Goal: Task Accomplishment & Management: Use online tool/utility

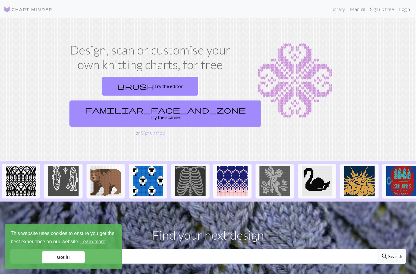
click at [105, 82] on link "brush Try the editor" at bounding box center [150, 86] width 96 height 19
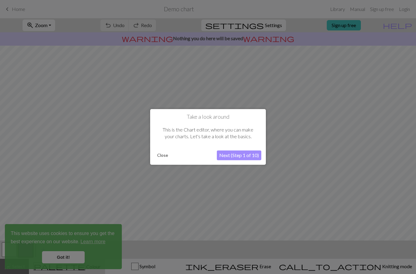
click at [160, 153] on button "Close" at bounding box center [163, 155] width 16 height 9
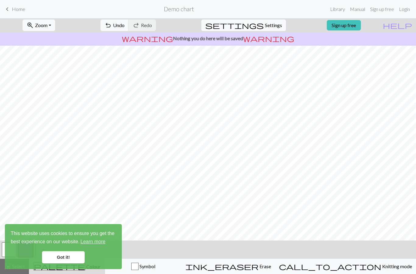
click at [9, 8] on span "keyboard_arrow_left" at bounding box center [7, 9] width 7 height 9
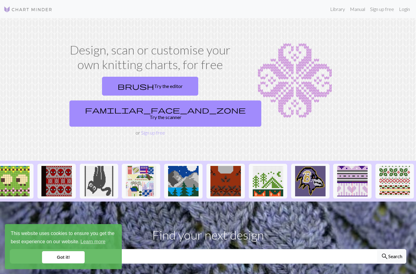
click at [117, 84] on link "brush Try the editor" at bounding box center [150, 86] width 96 height 19
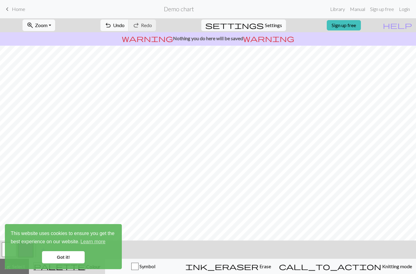
click at [125, 27] on span "Undo" at bounding box center [119, 25] width 12 height 6
click at [125, 25] on span "Undo" at bounding box center [119, 25] width 12 height 6
click at [61, 252] on link "Got it!" at bounding box center [63, 257] width 43 height 12
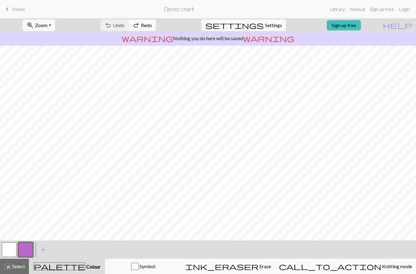
click at [11, 242] on button "button" at bounding box center [9, 249] width 15 height 15
click at [43, 249] on span "add" at bounding box center [43, 249] width 7 height 9
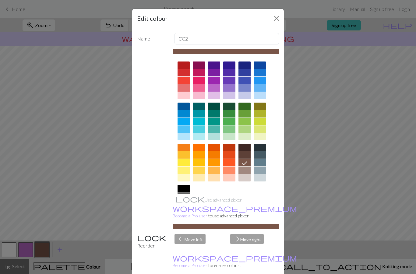
click at [269, 18] on div "Edit colour" at bounding box center [208, 18] width 152 height 19
click at [274, 16] on button "Close" at bounding box center [277, 18] width 10 height 10
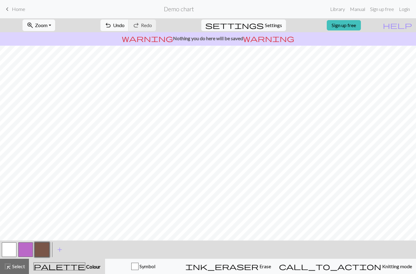
click at [7, 247] on button "button" at bounding box center [9, 249] width 15 height 15
click at [388, 265] on div "call_to_action Knitting mode Knitting mode" at bounding box center [345, 266] width 133 height 7
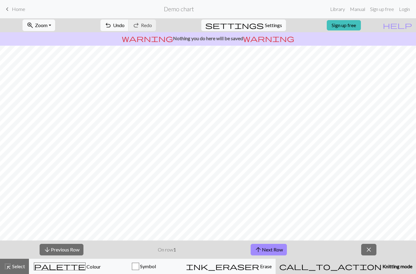
click at [366, 248] on span "close" at bounding box center [368, 249] width 7 height 9
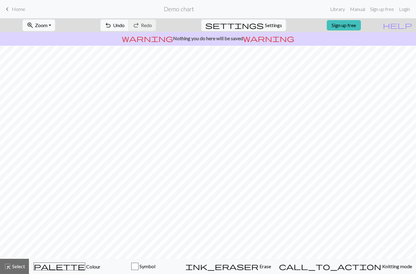
click at [12, 262] on button "highlight_alt Select Select" at bounding box center [14, 266] width 29 height 15
click at [11, 264] on span "highlight_alt" at bounding box center [7, 266] width 7 height 9
click at [272, 30] on button "settings Settings" at bounding box center [243, 25] width 85 height 12
select select "aran"
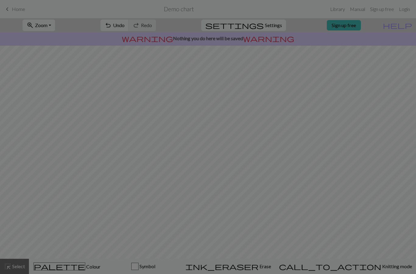
click at [271, 30] on small "Tip: Set your gauge to change the stitch distortion in your chart. This will gi…" at bounding box center [236, 35] width 148 height 12
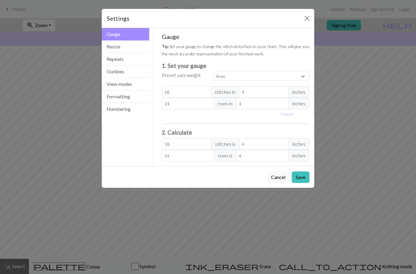
click at [132, 51] on button "Resize" at bounding box center [126, 47] width 48 height 12
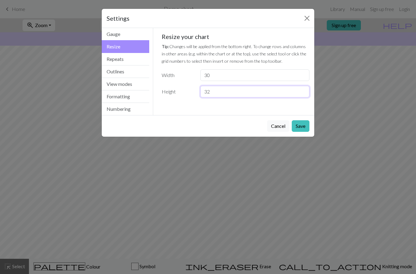
click at [254, 97] on input "32" at bounding box center [254, 92] width 109 height 12
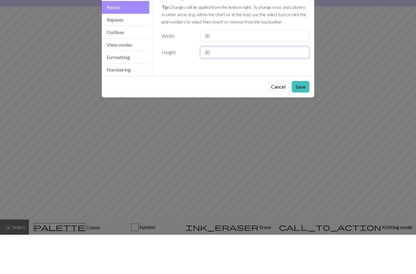
type input "30"
click at [304, 120] on button "Save" at bounding box center [301, 126] width 18 height 12
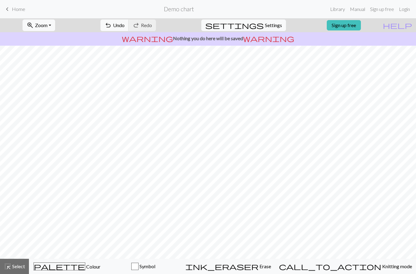
click at [259, 30] on button "settings Settings" at bounding box center [243, 25] width 85 height 12
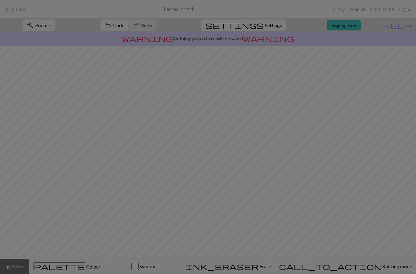
click at [262, 33] on small "Tip: Changes will be applied from the bottom right. To change rows and columns …" at bounding box center [234, 39] width 145 height 20
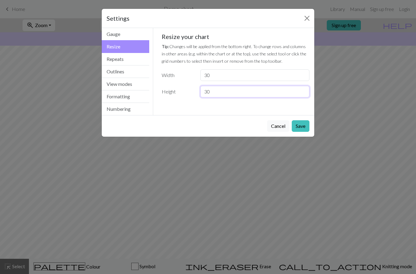
click at [223, 97] on input "30" at bounding box center [254, 92] width 109 height 12
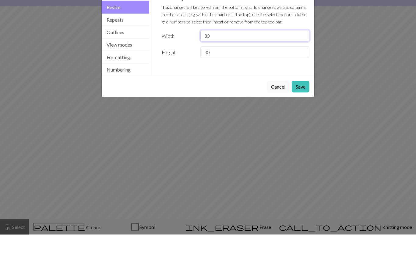
click at [268, 69] on input "30" at bounding box center [254, 75] width 109 height 12
click at [269, 33] on div "Resize your chart Tip: Changes will be applied from the bottom right. To change…" at bounding box center [236, 65] width 148 height 65
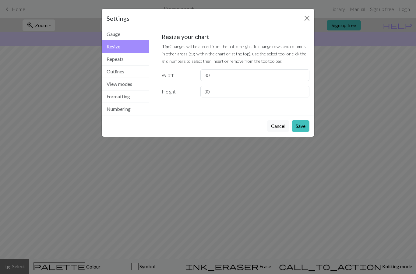
click at [269, 26] on div "Settings" at bounding box center [208, 18] width 213 height 19
click at [260, 80] on input "30" at bounding box center [254, 75] width 109 height 12
type input "3"
type input "40"
click at [307, 126] on button "Save" at bounding box center [301, 126] width 18 height 12
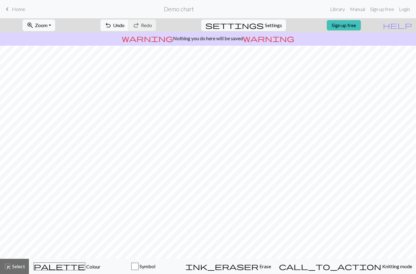
click at [265, 28] on span "Settings" at bounding box center [273, 25] width 17 height 7
select select "aran"
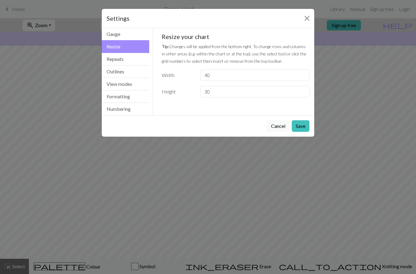
click at [265, 33] on div "Resize your chart Tip: Changes will be applied from the bottom right. To change…" at bounding box center [236, 65] width 148 height 65
click at [138, 38] on button "Gauge" at bounding box center [126, 34] width 48 height 12
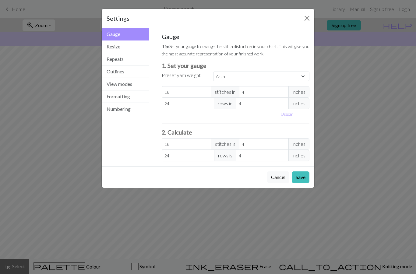
click at [130, 61] on button "Repeats" at bounding box center [126, 59] width 48 height 12
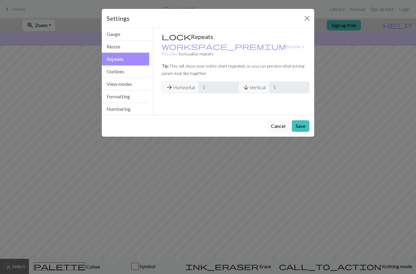
click at [128, 75] on button "Outlines" at bounding box center [126, 71] width 48 height 12
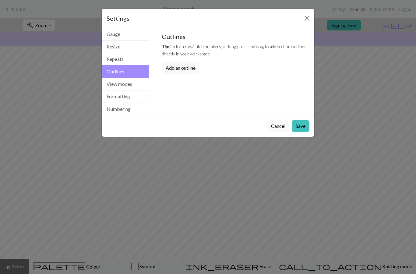
click at [139, 61] on button "Repeats" at bounding box center [126, 59] width 48 height 12
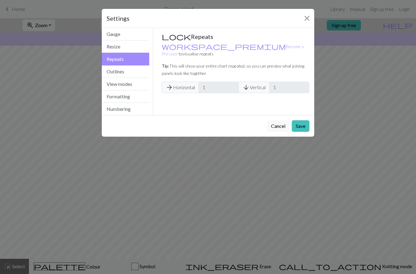
click at [139, 77] on button "Outlines" at bounding box center [126, 71] width 48 height 12
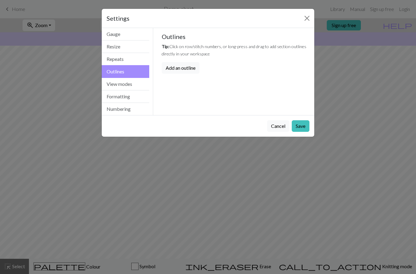
click at [141, 63] on button "Repeats" at bounding box center [126, 59] width 48 height 12
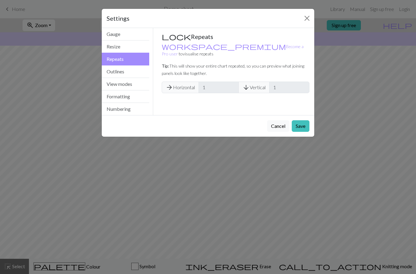
click at [138, 73] on button "Outlines" at bounding box center [126, 71] width 48 height 12
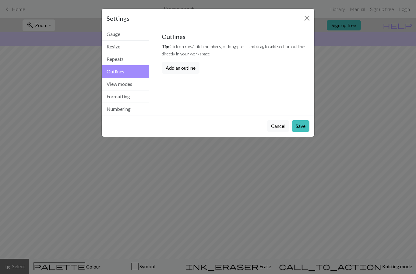
click at [138, 73] on button "Outlines" at bounding box center [126, 71] width 48 height 13
click at [133, 85] on button "View modes" at bounding box center [126, 84] width 48 height 12
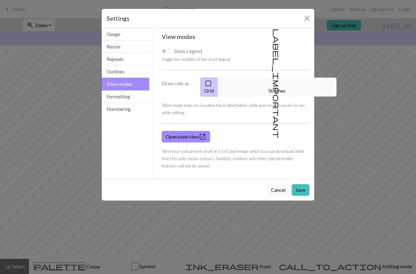
click at [218, 87] on button "check_box_outline_blank Grid" at bounding box center [209, 87] width 18 height 19
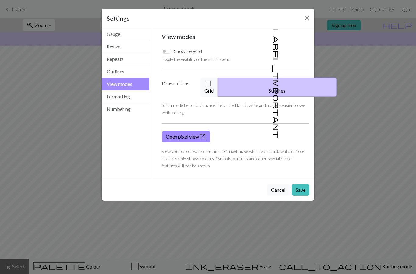
click at [218, 84] on button "check_box_outline_blank Grid" at bounding box center [209, 87] width 18 height 19
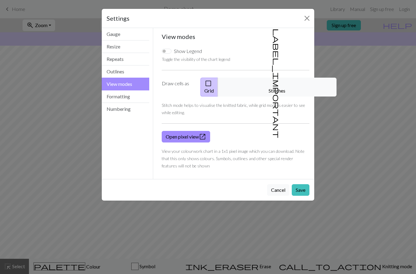
click at [218, 83] on button "check_box_outline_blank Grid" at bounding box center [209, 87] width 18 height 19
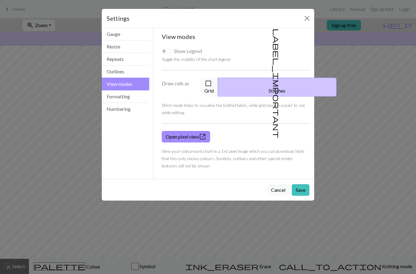
click at [218, 85] on button "check_box_outline_blank Grid" at bounding box center [209, 87] width 18 height 19
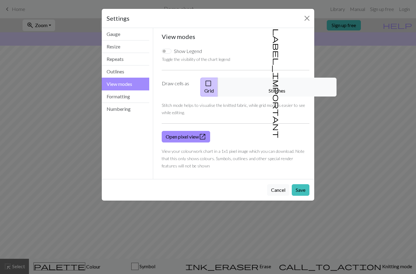
click at [136, 98] on button "Formatting" at bounding box center [126, 96] width 48 height 12
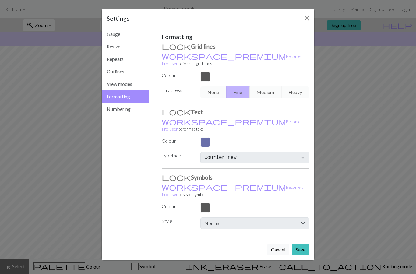
click at [135, 111] on button "Numbering" at bounding box center [126, 109] width 48 height 12
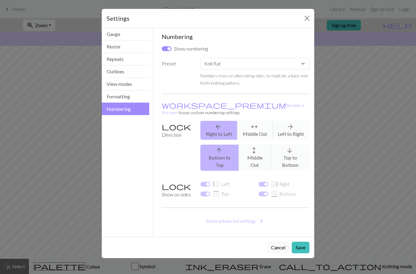
click at [136, 91] on button "Formatting" at bounding box center [126, 96] width 48 height 12
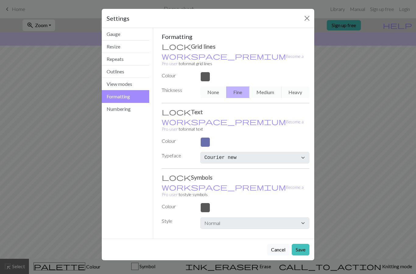
click at [134, 56] on button "Repeats" at bounding box center [126, 59] width 48 height 12
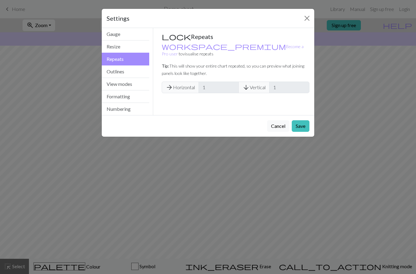
click at [127, 48] on button "Resize" at bounding box center [126, 47] width 48 height 12
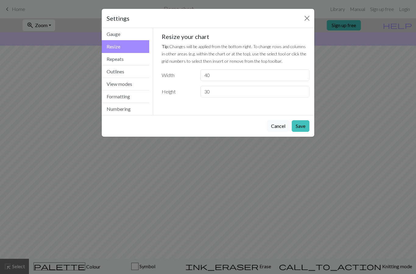
click at [136, 34] on button "Gauge" at bounding box center [126, 34] width 48 height 12
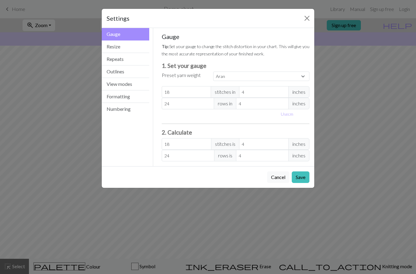
click at [342, 40] on div "Settings Gauge Gauge Resize Repeats Outlines View modes Formatting Numbering Ga…" at bounding box center [208, 137] width 416 height 274
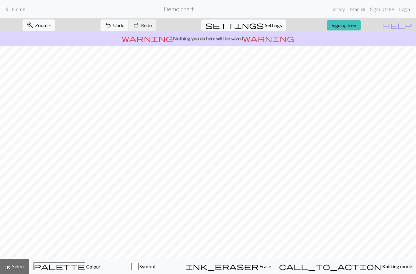
click at [10, 9] on span "keyboard_arrow_left" at bounding box center [7, 9] width 7 height 9
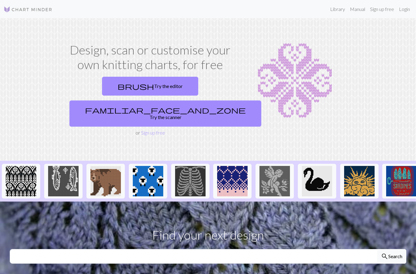
click at [149, 166] on img at bounding box center [148, 181] width 30 height 30
click at [102, 86] on link "brush Try the editor" at bounding box center [150, 86] width 96 height 19
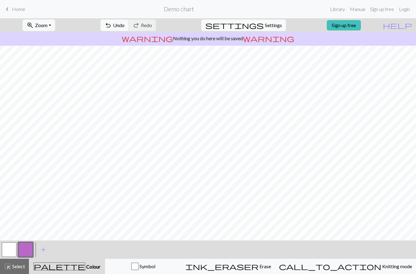
click at [266, 26] on span "Settings" at bounding box center [273, 25] width 17 height 7
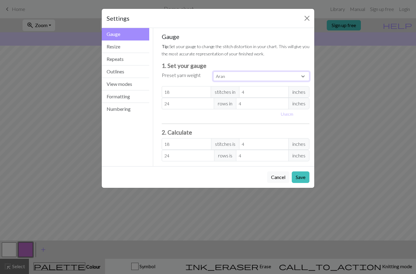
click at [266, 80] on select "Custom Square Lace Light Fingering Fingering Sport Double knit Worsted Aran Bul…" at bounding box center [261, 76] width 96 height 9
select select "square"
type input "32"
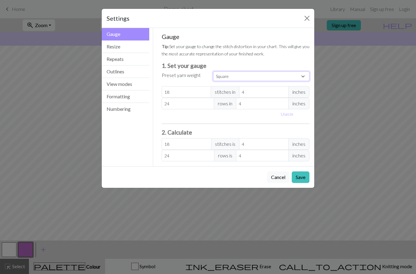
type input "32"
click at [301, 178] on button "Save" at bounding box center [301, 177] width 18 height 12
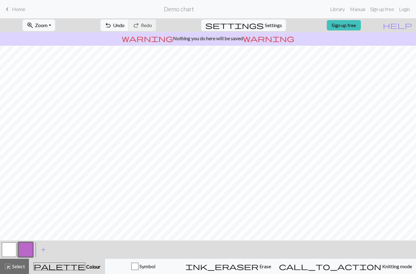
click at [267, 26] on span "Settings" at bounding box center [273, 25] width 17 height 7
select select "square"
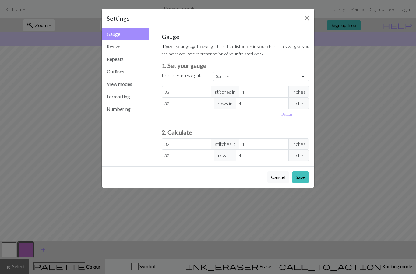
click at [35, 217] on div "Settings Gauge Gauge Resize Repeats Outlines View modes Formatting Numbering Ga…" at bounding box center [208, 137] width 416 height 274
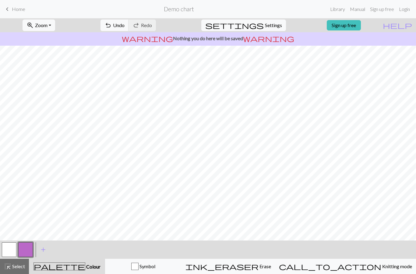
click at [13, 248] on button "button" at bounding box center [9, 249] width 15 height 15
click at [271, 263] on span "Erase" at bounding box center [265, 266] width 12 height 6
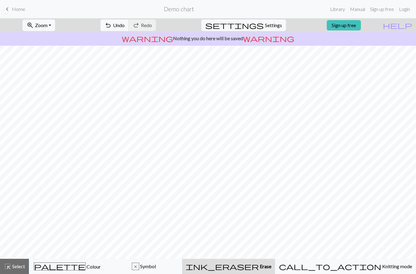
click at [112, 27] on span "undo" at bounding box center [107, 25] width 7 height 9
click at [129, 27] on button "undo Undo Undo" at bounding box center [114, 25] width 28 height 12
click at [152, 26] on span "Redo" at bounding box center [146, 25] width 11 height 6
click at [86, 265] on span "Colour" at bounding box center [93, 267] width 15 height 6
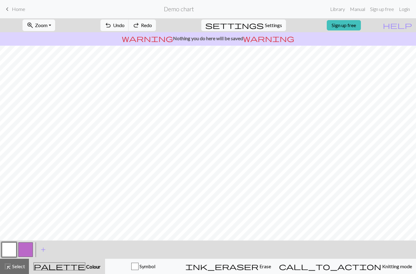
click at [6, 251] on button "button" at bounding box center [9, 249] width 15 height 15
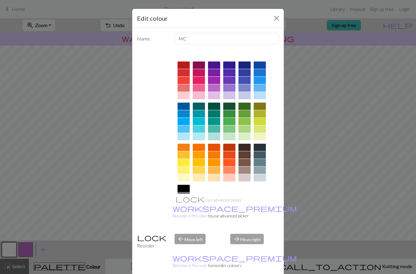
click at [109, 157] on div "Edit colour Name MC Use advanced picker workspace_premium Become a Pro user to …" at bounding box center [208, 137] width 416 height 274
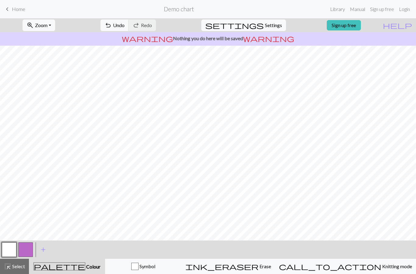
click at [155, 263] on span "Symbol" at bounding box center [147, 266] width 17 height 6
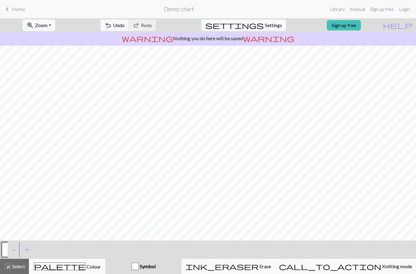
click at [178, 265] on div "Symbol" at bounding box center [143, 266] width 69 height 7
click at [101, 269] on div "palette Colour Colour" at bounding box center [67, 266] width 69 height 8
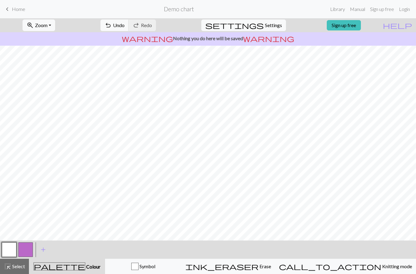
click at [369, 262] on button "call_to_action Knitting mode Knitting mode" at bounding box center [345, 266] width 141 height 15
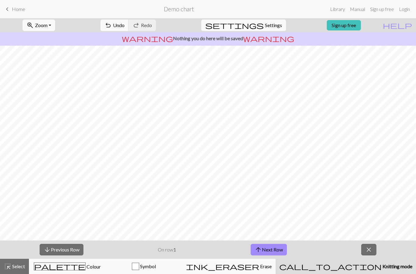
click at [372, 253] on span "close" at bounding box center [368, 249] width 7 height 9
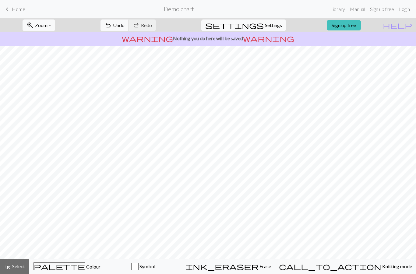
click at [85, 267] on span "Colour" at bounding box center [92, 267] width 15 height 6
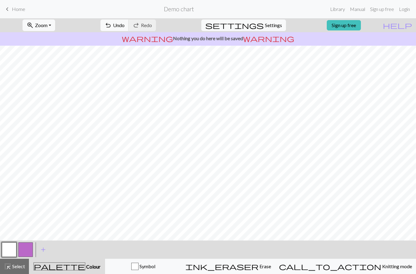
click at [45, 248] on span "add" at bounding box center [43, 249] width 7 height 9
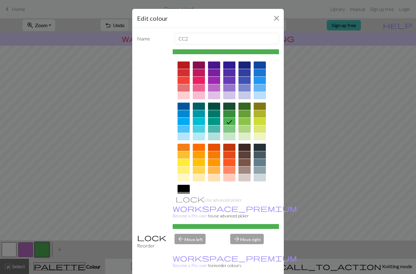
click at [245, 162] on div at bounding box center [244, 162] width 12 height 7
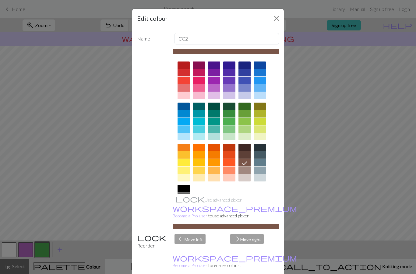
click at [83, 191] on div "Edit colour Name CC2 Use advanced picker workspace_premium Become a Pro user to…" at bounding box center [208, 137] width 416 height 274
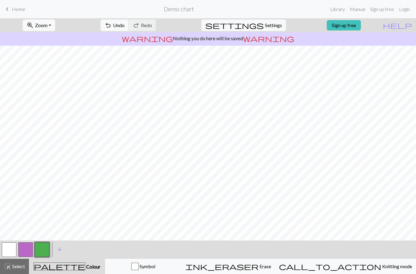
click at [12, 253] on button "button" at bounding box center [9, 249] width 15 height 15
click at [60, 247] on span "add" at bounding box center [59, 249] width 7 height 9
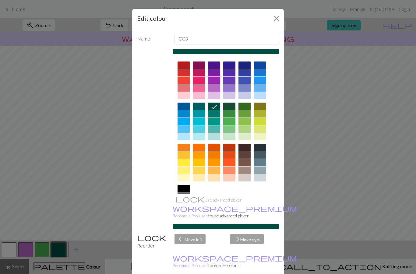
click at [185, 211] on div at bounding box center [184, 211] width 12 height 7
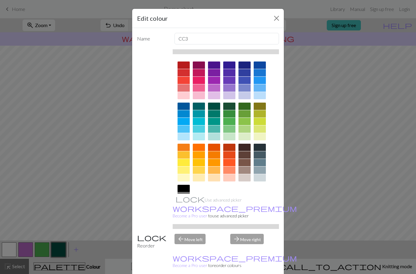
click at [105, 156] on div "Edit colour Name CC3 Use advanced picker workspace_premium Become a Pro user to…" at bounding box center [208, 137] width 416 height 274
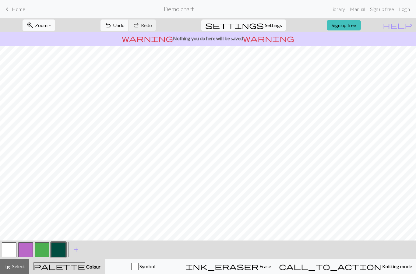
click at [77, 245] on span "add" at bounding box center [75, 249] width 7 height 9
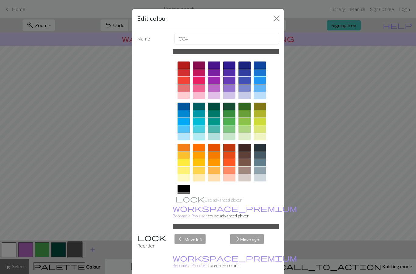
click at [186, 205] on div at bounding box center [184, 203] width 12 height 7
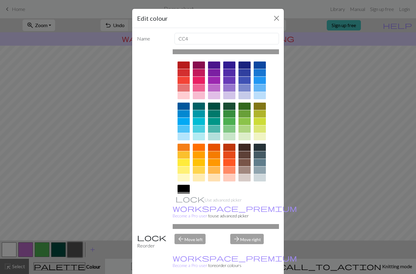
scroll to position [0, 0]
click at [274, 17] on button "Close" at bounding box center [277, 18] width 10 height 10
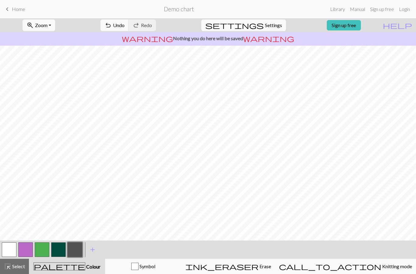
click at [79, 246] on button "button" at bounding box center [75, 249] width 15 height 15
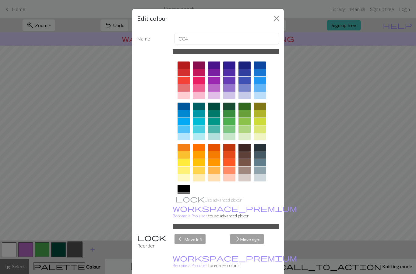
click at [171, 124] on div "Use advanced picker workspace_premium Become a Pro user to use advanced picker" at bounding box center [208, 139] width 142 height 180
click at [276, 20] on button "Close" at bounding box center [277, 18] width 10 height 10
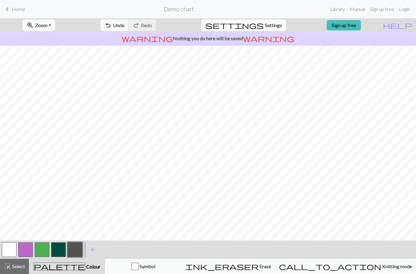
click at [12, 247] on button "button" at bounding box center [9, 249] width 15 height 15
click at [28, 249] on button "button" at bounding box center [25, 249] width 15 height 15
click at [271, 269] on span "Erase" at bounding box center [265, 266] width 12 height 6
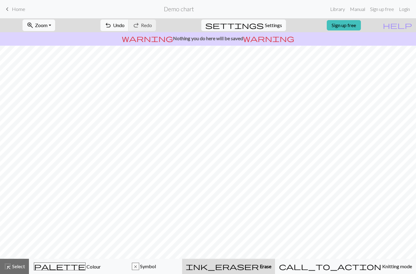
click at [178, 263] on div "x Symbol" at bounding box center [144, 266] width 69 height 7
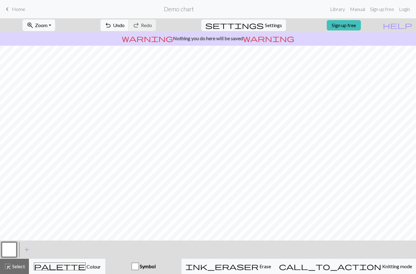
click at [96, 270] on button "palette Colour Colour" at bounding box center [67, 266] width 76 height 15
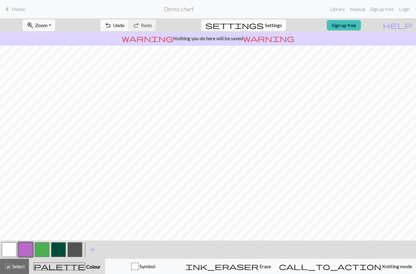
click at [79, 250] on button "button" at bounding box center [75, 249] width 15 height 15
click at [381, 265] on span "Knitting mode" at bounding box center [396, 266] width 31 height 6
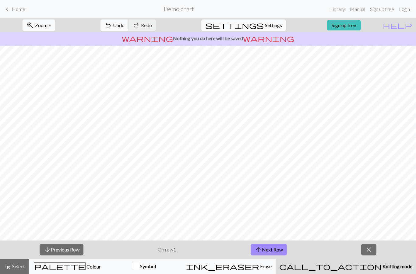
click at [369, 248] on span "close" at bounding box center [368, 249] width 7 height 9
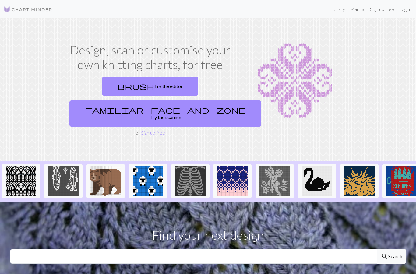
click at [102, 86] on link "brush Try the editor" at bounding box center [150, 86] width 96 height 19
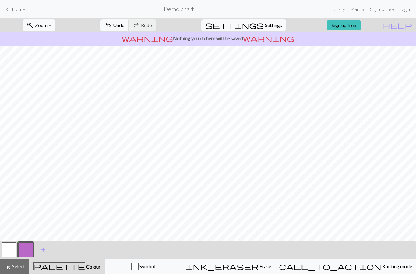
click at [268, 20] on button "settings Settings" at bounding box center [243, 25] width 85 height 12
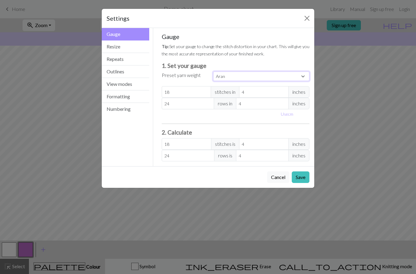
click at [282, 75] on select "Custom Square Lace Light Fingering Fingering Sport Double knit Worsted Aran Bul…" at bounding box center [261, 76] width 96 height 9
select select "square"
type input "32"
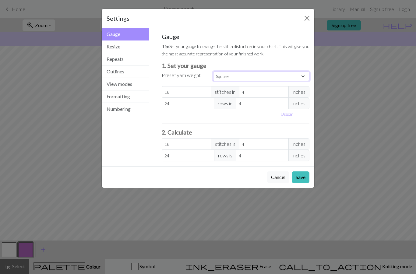
type input "32"
click at [299, 178] on button "Save" at bounding box center [301, 177] width 18 height 12
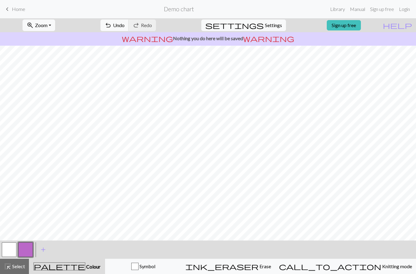
click at [273, 26] on span "Settings" at bounding box center [273, 25] width 17 height 7
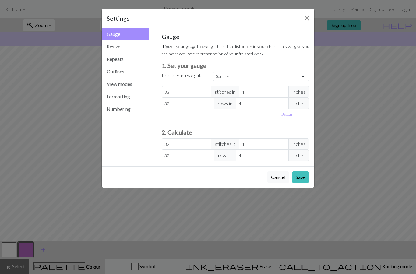
click at [257, 78] on select "Custom Square Lace Light Fingering Fingering Sport Double knit Worsted Aran Bul…" at bounding box center [261, 76] width 96 height 9
select select "lace"
type input "40"
click at [303, 180] on button "Save" at bounding box center [301, 177] width 18 height 12
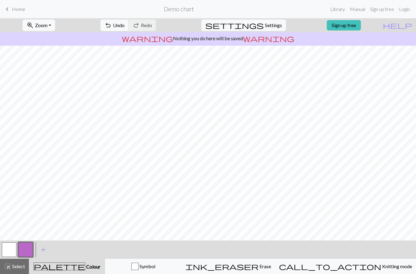
click at [266, 27] on span "Settings" at bounding box center [273, 25] width 17 height 7
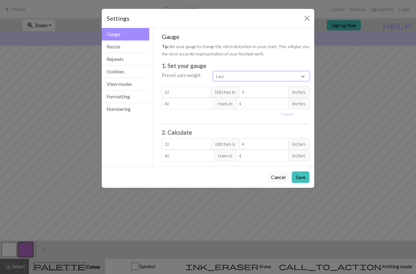
click at [293, 76] on select "Custom Square Lace Light Fingering Fingering Sport Double knit Worsted Aran Bul…" at bounding box center [261, 76] width 96 height 9
select select "square"
type input "32"
click at [298, 178] on button "Save" at bounding box center [301, 177] width 18 height 12
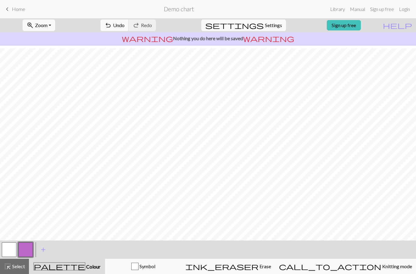
scroll to position [2, 0]
click at [265, 25] on span "Settings" at bounding box center [273, 25] width 17 height 7
select select "square"
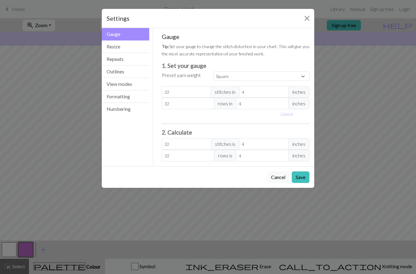
click at [142, 47] on button "Resize" at bounding box center [126, 47] width 48 height 12
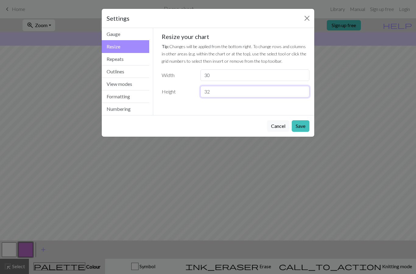
click at [265, 96] on input "32" at bounding box center [254, 92] width 109 height 12
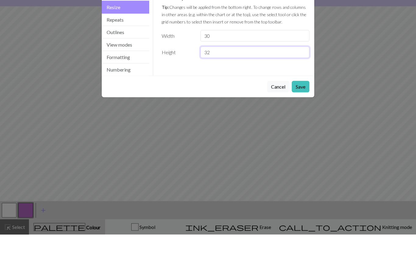
type input "3"
type input "4"
type input "30"
click at [282, 69] on input "30" at bounding box center [254, 75] width 109 height 12
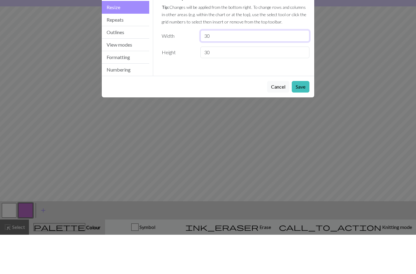
type input "3"
type input "40"
click at [298, 120] on button "Save" at bounding box center [301, 126] width 18 height 12
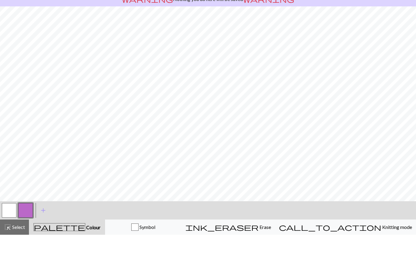
scroll to position [0, 0]
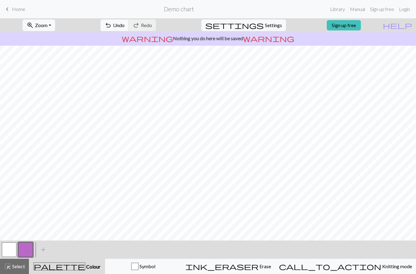
click at [11, 248] on button "button" at bounding box center [9, 249] width 15 height 15
click at [42, 251] on span "add" at bounding box center [43, 249] width 7 height 9
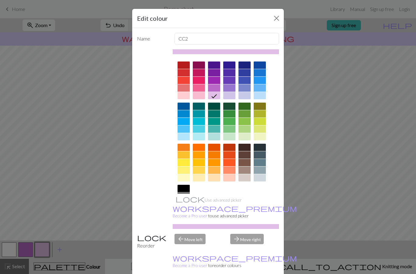
click at [186, 196] on div at bounding box center [184, 195] width 12 height 7
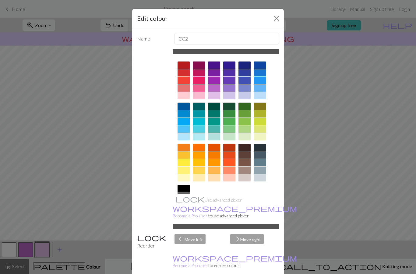
click at [61, 164] on div "Edit colour Name CC2 Use advanced picker workspace_premium Become a Pro user to…" at bounding box center [208, 137] width 416 height 274
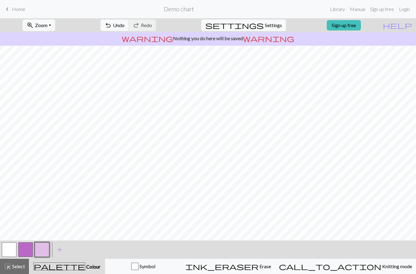
click at [62, 249] on span "add" at bounding box center [59, 249] width 7 height 9
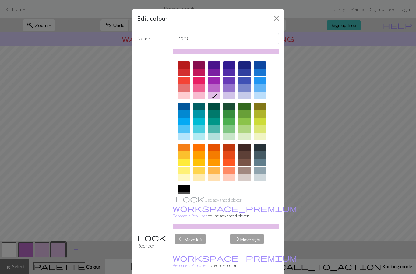
click at [44, 246] on div "Edit colour Name CC3 Use advanced picker workspace_premium Become a Pro user to…" at bounding box center [208, 137] width 416 height 274
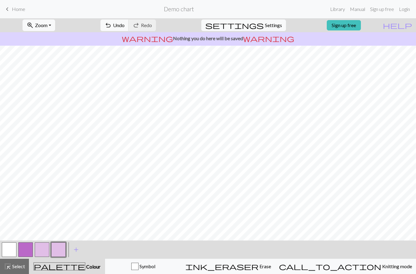
click at [44, 246] on button "button" at bounding box center [42, 249] width 15 height 15
click at [43, 253] on button "button" at bounding box center [42, 249] width 15 height 15
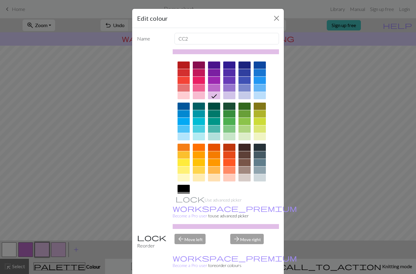
click at [185, 201] on div at bounding box center [184, 203] width 12 height 7
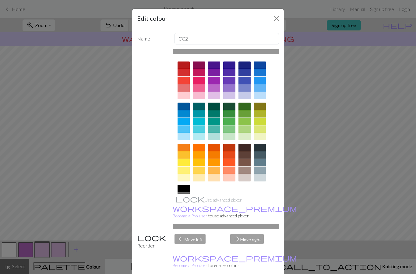
click at [79, 209] on div "Edit colour Name CC2 Use advanced picker workspace_premium Become a Pro user to…" at bounding box center [208, 137] width 416 height 274
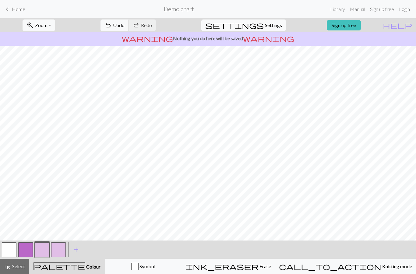
click at [45, 247] on button "button" at bounding box center [42, 249] width 15 height 15
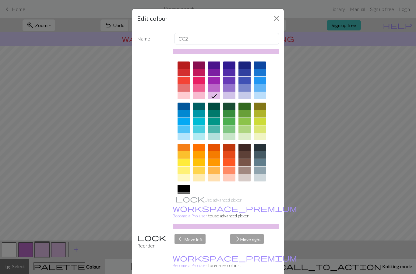
click at [187, 201] on div at bounding box center [184, 203] width 12 height 7
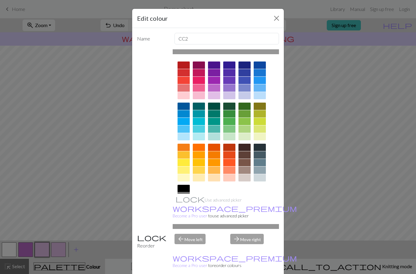
click at [63, 195] on div "Edit colour Name CC2 Use advanced picker workspace_premium Become a Pro user to…" at bounding box center [208, 137] width 416 height 274
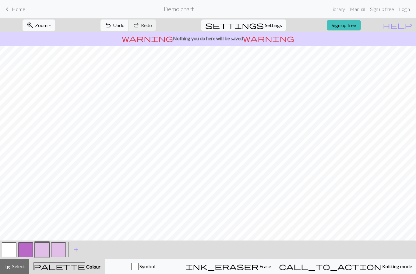
click at [43, 252] on button "button" at bounding box center [42, 249] width 15 height 15
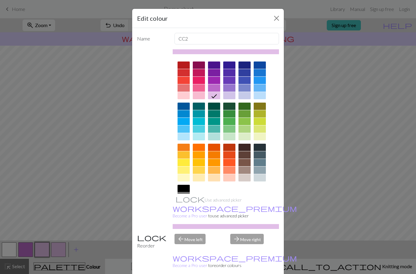
click at [188, 204] on div at bounding box center [184, 203] width 12 height 7
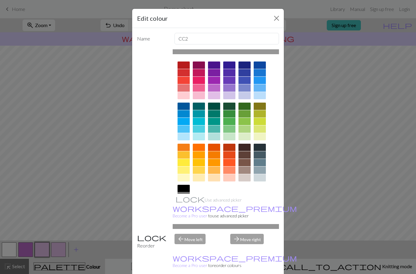
click at [185, 207] on icon at bounding box center [183, 204] width 7 height 7
click at [184, 203] on icon at bounding box center [183, 204] width 7 height 7
click at [183, 203] on icon at bounding box center [183, 204] width 7 height 7
click at [276, 18] on button "Close" at bounding box center [277, 18] width 10 height 10
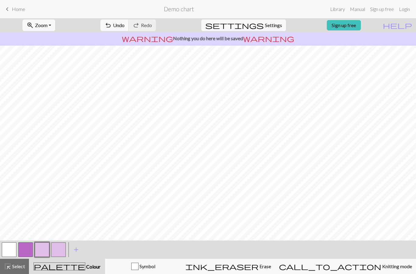
click at [7, 251] on button "button" at bounding box center [9, 249] width 15 height 15
click at [44, 249] on button "button" at bounding box center [42, 249] width 15 height 15
click at [43, 248] on button "button" at bounding box center [42, 249] width 15 height 15
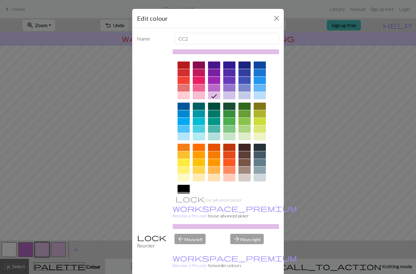
click at [186, 201] on div at bounding box center [184, 203] width 12 height 7
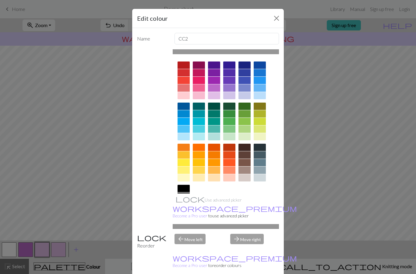
click at [184, 199] on div at bounding box center [184, 195] width 12 height 7
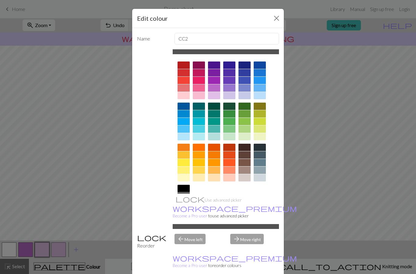
click at [184, 199] on icon at bounding box center [183, 196] width 7 height 7
click at [185, 202] on div at bounding box center [184, 203] width 12 height 7
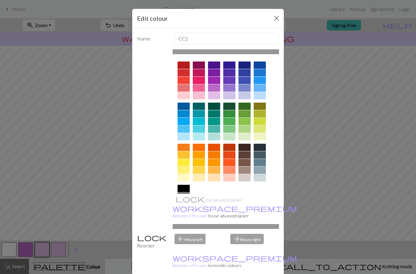
click at [185, 202] on icon at bounding box center [183, 204] width 7 height 7
click at [184, 199] on div at bounding box center [184, 195] width 12 height 7
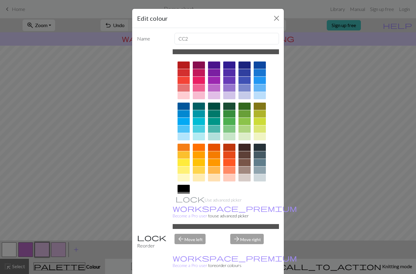
click at [185, 202] on div at bounding box center [184, 203] width 12 height 7
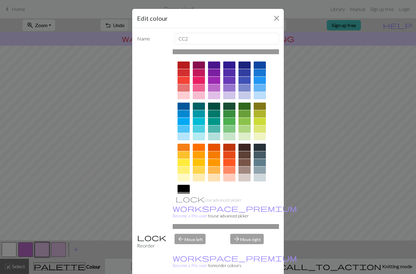
click at [248, 249] on div "arrow_forward Move right" at bounding box center [255, 242] width 56 height 16
click at [183, 196] on div at bounding box center [184, 195] width 12 height 7
click at [0, 0] on icon at bounding box center [0, 0] width 0 height 0
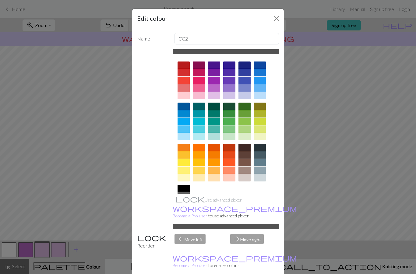
click at [181, 201] on div at bounding box center [184, 203] width 12 height 7
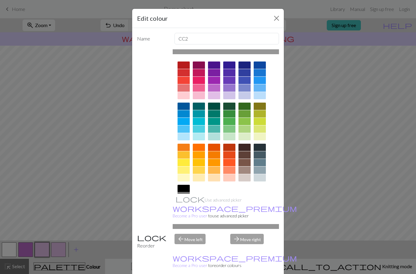
click at [274, 16] on button "Close" at bounding box center [277, 18] width 10 height 10
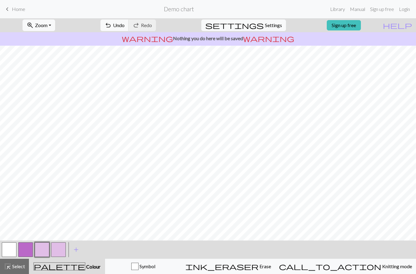
click at [48, 246] on button "button" at bounding box center [42, 249] width 15 height 15
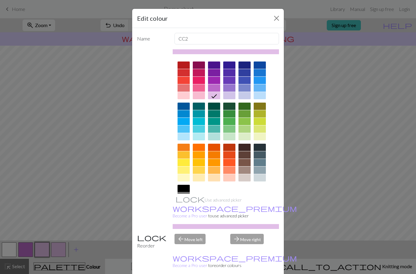
click at [184, 199] on div at bounding box center [184, 195] width 12 height 7
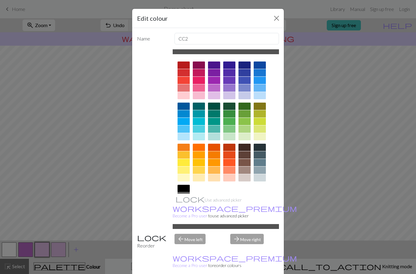
click at [185, 200] on icon at bounding box center [183, 196] width 7 height 7
click at [185, 199] on icon at bounding box center [183, 196] width 7 height 7
click at [183, 199] on icon at bounding box center [183, 196] width 7 height 7
click at [185, 199] on icon at bounding box center [183, 196] width 7 height 7
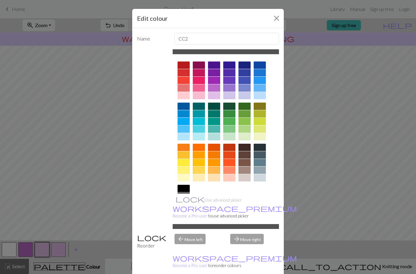
click at [185, 199] on icon at bounding box center [183, 196] width 7 height 7
click at [186, 195] on icon at bounding box center [183, 196] width 7 height 7
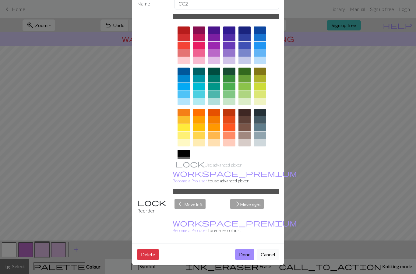
scroll to position [40, 0]
click at [250, 255] on button "Done" at bounding box center [244, 255] width 19 height 12
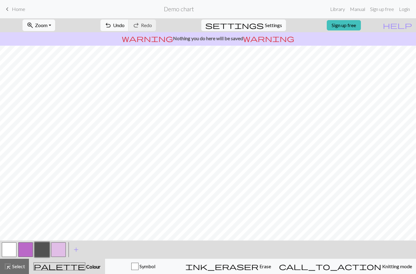
click at [9, 249] on button "button" at bounding box center [9, 249] width 15 height 15
click at [41, 248] on button "button" at bounding box center [42, 249] width 15 height 15
click at [271, 26] on span "Settings" at bounding box center [273, 25] width 17 height 7
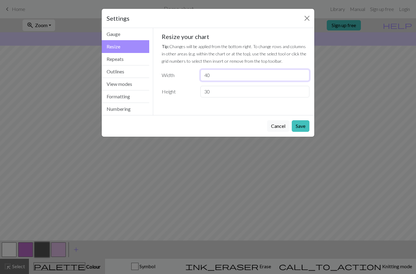
click at [254, 73] on input "40" at bounding box center [254, 75] width 109 height 12
type input "4"
type input "60"
click at [274, 91] on input "30" at bounding box center [254, 92] width 109 height 12
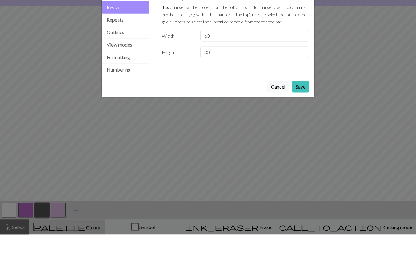
click at [301, 120] on button "Save" at bounding box center [301, 126] width 18 height 12
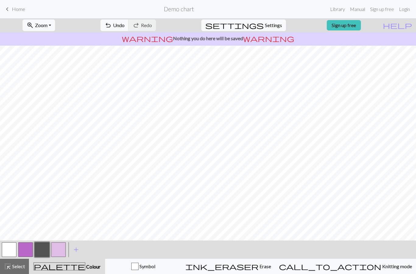
click at [11, 249] on button "button" at bounding box center [9, 249] width 15 height 15
click at [42, 248] on button "button" at bounding box center [42, 249] width 15 height 15
click at [78, 246] on span "add" at bounding box center [75, 249] width 7 height 9
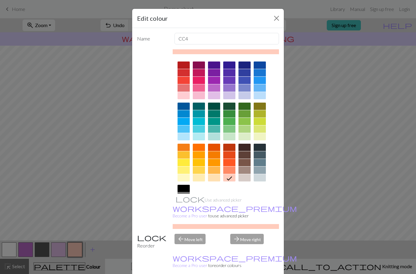
click at [9, 248] on div "Edit colour Name CC4 Use advanced picker workspace_premium Become a Pro user to…" at bounding box center [208, 137] width 416 height 274
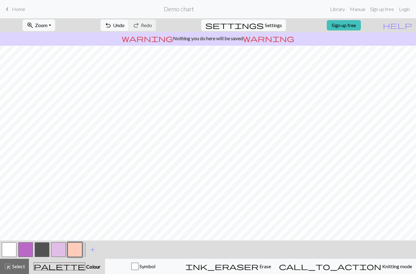
click at [5, 251] on button "button" at bounding box center [9, 249] width 15 height 15
click at [43, 246] on button "button" at bounding box center [42, 249] width 15 height 15
click at [9, 253] on button "button" at bounding box center [9, 249] width 15 height 15
click at [45, 247] on button "button" at bounding box center [42, 249] width 15 height 15
click at [11, 247] on button "button" at bounding box center [9, 249] width 15 height 15
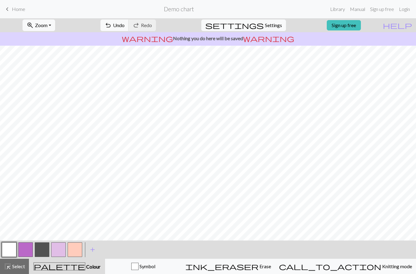
click at [42, 250] on button "button" at bounding box center [42, 249] width 15 height 15
click at [10, 249] on button "button" at bounding box center [9, 249] width 15 height 15
click at [45, 247] on button "button" at bounding box center [42, 249] width 15 height 15
click at [11, 248] on button "button" at bounding box center [9, 249] width 15 height 15
click at [47, 248] on button "button" at bounding box center [42, 249] width 15 height 15
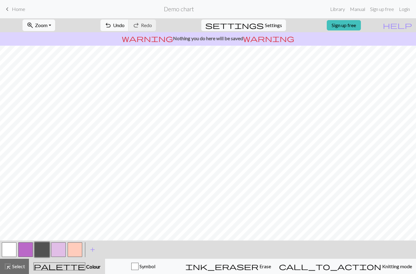
click at [9, 252] on button "button" at bounding box center [9, 249] width 15 height 15
click at [45, 248] on button "button" at bounding box center [42, 249] width 15 height 15
click at [11, 246] on button "button" at bounding box center [9, 249] width 15 height 15
click at [42, 249] on button "button" at bounding box center [42, 249] width 15 height 15
click at [13, 249] on button "button" at bounding box center [9, 249] width 15 height 15
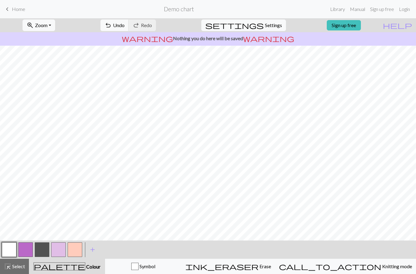
click at [44, 246] on button "button" at bounding box center [42, 249] width 15 height 15
click at [12, 251] on button "button" at bounding box center [9, 249] width 15 height 15
click at [46, 248] on button "button" at bounding box center [42, 249] width 15 height 15
click at [14, 250] on button "button" at bounding box center [9, 249] width 15 height 15
click at [48, 248] on button "button" at bounding box center [42, 249] width 15 height 15
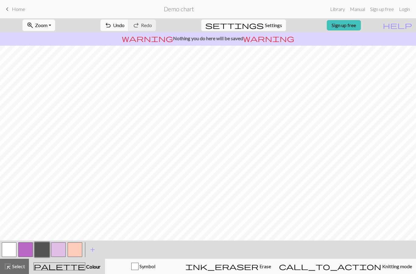
click at [10, 247] on button "button" at bounding box center [9, 249] width 15 height 15
click at [44, 250] on button "button" at bounding box center [42, 249] width 15 height 15
click at [11, 247] on button "button" at bounding box center [9, 249] width 15 height 15
click at [44, 247] on button "button" at bounding box center [42, 249] width 15 height 15
click at [12, 249] on button "button" at bounding box center [9, 249] width 15 height 15
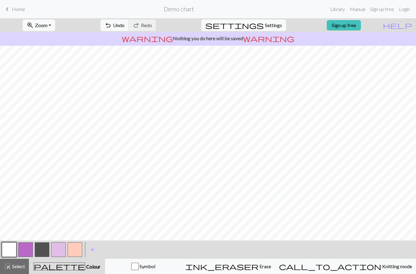
click at [45, 251] on button "button" at bounding box center [42, 249] width 15 height 15
click at [13, 250] on button "button" at bounding box center [9, 249] width 15 height 15
click at [47, 246] on button "button" at bounding box center [42, 249] width 15 height 15
click at [12, 246] on button "button" at bounding box center [9, 249] width 15 height 15
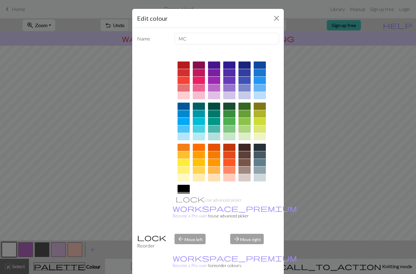
click at [98, 230] on div "Edit colour Name MC Use advanced picker workspace_premium Become a Pro user to …" at bounding box center [208, 137] width 416 height 274
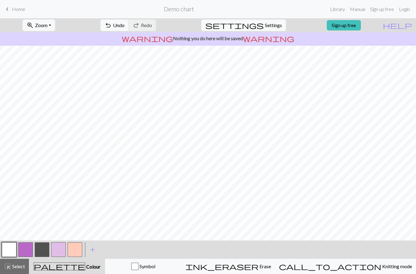
click at [43, 251] on button "button" at bounding box center [42, 249] width 15 height 15
click at [0, 255] on div "< > add Add a colour" at bounding box center [208, 250] width 416 height 18
click at [13, 248] on button "button" at bounding box center [9, 249] width 15 height 15
click at [43, 253] on button "button" at bounding box center [42, 249] width 15 height 15
click at [11, 250] on button "button" at bounding box center [9, 249] width 15 height 15
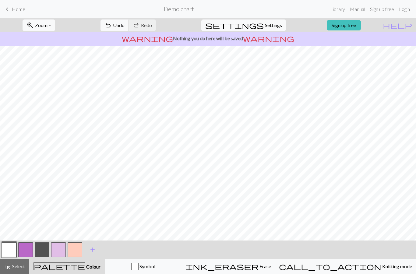
click at [45, 248] on button "button" at bounding box center [42, 249] width 15 height 15
click at [14, 248] on button "button" at bounding box center [9, 249] width 15 height 15
click at [44, 249] on button "button" at bounding box center [42, 249] width 15 height 15
click at [6, 250] on button "button" at bounding box center [9, 249] width 15 height 15
click at [41, 251] on button "button" at bounding box center [42, 249] width 15 height 15
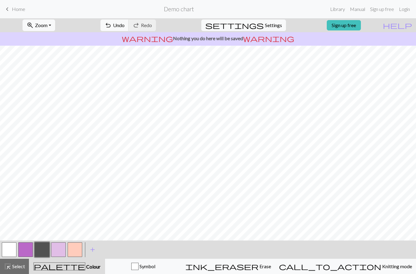
click at [19, 251] on button "button" at bounding box center [25, 249] width 15 height 15
click at [46, 249] on button "button" at bounding box center [42, 249] width 15 height 15
click at [12, 248] on button "button" at bounding box center [9, 249] width 15 height 15
click at [42, 251] on button "button" at bounding box center [42, 249] width 15 height 15
click at [11, 251] on button "button" at bounding box center [9, 249] width 15 height 15
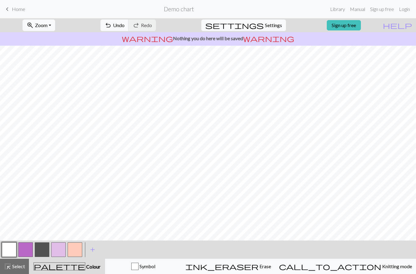
click at [125, 24] on span "Undo" at bounding box center [119, 25] width 12 height 6
click at [42, 249] on button "button" at bounding box center [42, 249] width 15 height 15
click at [16, 246] on button "button" at bounding box center [9, 249] width 15 height 15
click at [45, 248] on button "button" at bounding box center [42, 249] width 15 height 15
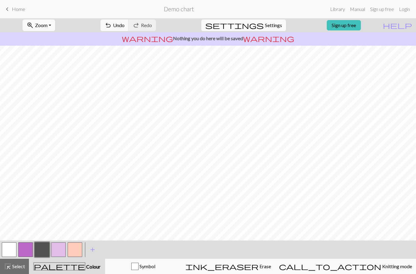
click at [12, 248] on button "button" at bounding box center [9, 249] width 15 height 15
click at [39, 252] on button "button" at bounding box center [42, 249] width 15 height 15
click at [10, 251] on button "button" at bounding box center [9, 249] width 15 height 15
click at [44, 246] on button "button" at bounding box center [42, 249] width 15 height 15
click at [181, 259] on button "Symbol" at bounding box center [143, 266] width 76 height 15
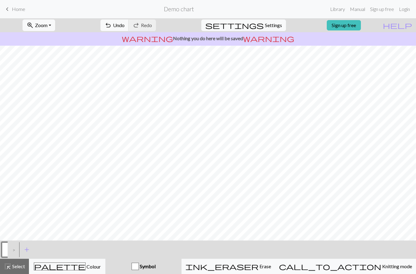
click at [13, 250] on div ">" at bounding box center [13, 249] width 10 height 16
click at [16, 248] on div ">" at bounding box center [13, 249] width 10 height 16
click at [88, 273] on button "palette Colour Colour" at bounding box center [67, 266] width 76 height 15
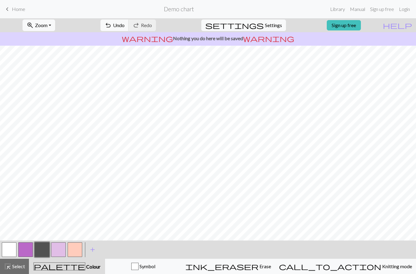
click at [42, 246] on button "button" at bounding box center [42, 249] width 15 height 15
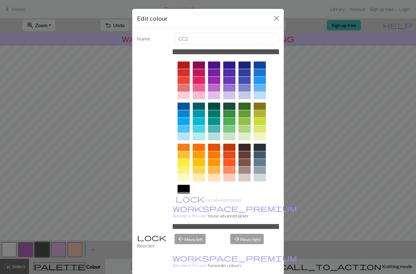
click at [91, 160] on div "Edit colour Name CC2 Use advanced picker workspace_premium Become a Pro user to…" at bounding box center [208, 137] width 416 height 274
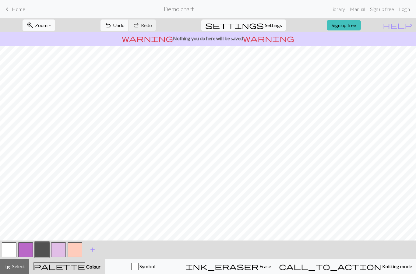
click at [16, 247] on button "button" at bounding box center [9, 249] width 15 height 15
click at [44, 247] on button "button" at bounding box center [42, 249] width 15 height 15
click at [9, 250] on button "button" at bounding box center [9, 249] width 15 height 15
click at [43, 247] on button "button" at bounding box center [42, 249] width 15 height 15
click at [12, 247] on button "button" at bounding box center [9, 249] width 15 height 15
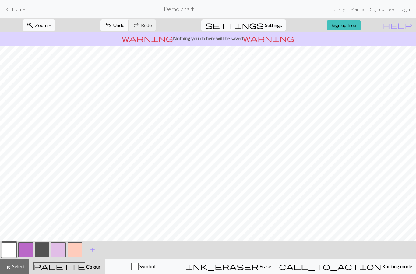
click at [42, 252] on button "button" at bounding box center [42, 249] width 15 height 15
click at [7, 246] on button "button" at bounding box center [9, 249] width 15 height 15
click at [43, 246] on button "button" at bounding box center [42, 249] width 15 height 15
click at [12, 250] on button "button" at bounding box center [9, 249] width 15 height 15
click at [44, 250] on button "button" at bounding box center [42, 249] width 15 height 15
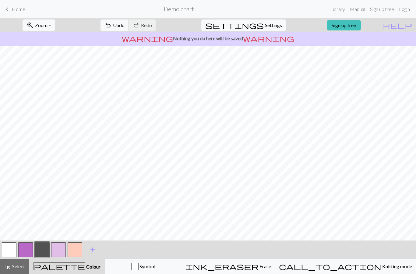
click at [10, 246] on button "button" at bounding box center [9, 249] width 15 height 15
click at [44, 251] on button "button" at bounding box center [42, 249] width 15 height 15
click at [11, 252] on button "button" at bounding box center [9, 249] width 15 height 15
click at [48, 245] on button "button" at bounding box center [42, 249] width 15 height 15
click at [11, 252] on button "button" at bounding box center [9, 249] width 15 height 15
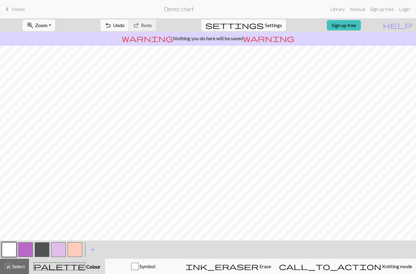
click at [40, 248] on button "button" at bounding box center [42, 249] width 15 height 15
click at [11, 249] on button "button" at bounding box center [9, 249] width 15 height 15
click at [45, 245] on button "button" at bounding box center [42, 249] width 15 height 15
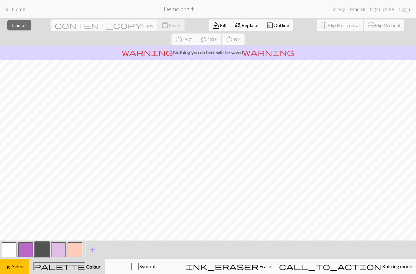
click at [16, 245] on button "button" at bounding box center [9, 249] width 15 height 15
click at [40, 248] on button "button" at bounding box center [42, 249] width 15 height 15
click at [17, 267] on span "Select" at bounding box center [18, 266] width 14 height 6
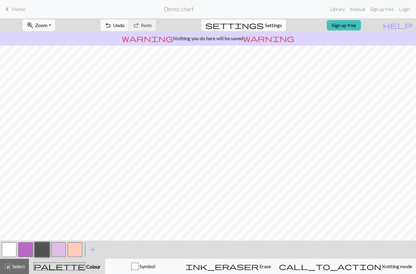
click at [15, 252] on button "button" at bounding box center [9, 249] width 15 height 15
click at [48, 246] on button "button" at bounding box center [42, 249] width 15 height 15
click at [19, 266] on span "Select" at bounding box center [18, 266] width 14 height 6
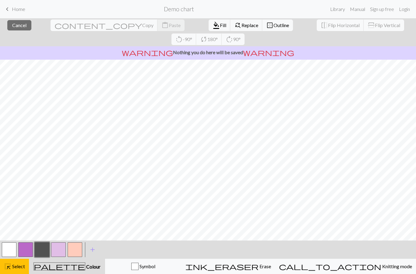
click at [18, 266] on span "Select" at bounding box center [18, 266] width 14 height 6
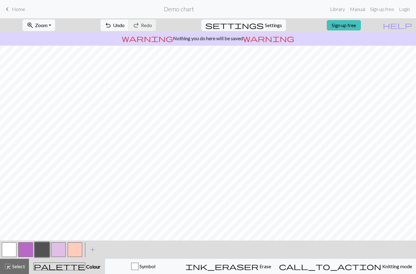
click at [10, 248] on button "button" at bounding box center [9, 249] width 15 height 15
click at [45, 249] on button "button" at bounding box center [42, 249] width 15 height 15
click at [13, 252] on button "button" at bounding box center [9, 249] width 15 height 15
click at [39, 250] on button "button" at bounding box center [42, 249] width 15 height 15
click at [7, 253] on button "button" at bounding box center [9, 249] width 15 height 15
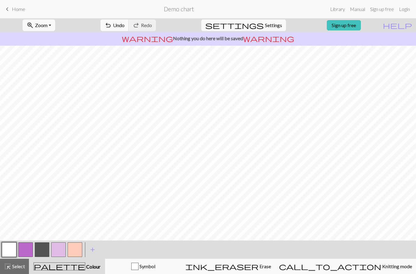
click at [44, 249] on button "button" at bounding box center [42, 249] width 15 height 15
click at [16, 245] on button "button" at bounding box center [9, 249] width 15 height 15
click at [41, 252] on button "button" at bounding box center [42, 249] width 15 height 15
click at [7, 253] on button "button" at bounding box center [9, 249] width 15 height 15
click at [42, 251] on button "button" at bounding box center [42, 249] width 15 height 15
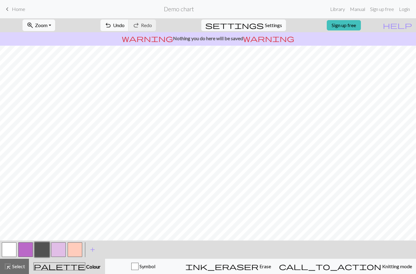
click at [12, 247] on button "button" at bounding box center [9, 249] width 15 height 15
click at [46, 248] on button "button" at bounding box center [42, 249] width 15 height 15
click at [10, 251] on button "button" at bounding box center [9, 249] width 15 height 15
click at [12, 250] on button "button" at bounding box center [9, 249] width 15 height 15
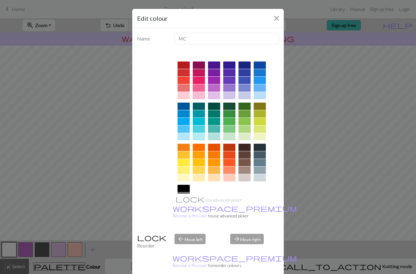
click at [307, 184] on div "Edit colour Name MC Use advanced picker workspace_premium Become a Pro user to …" at bounding box center [208, 137] width 416 height 274
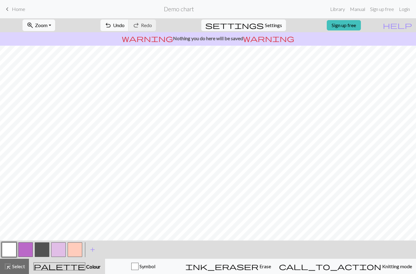
click at [41, 251] on button "button" at bounding box center [42, 249] width 15 height 15
click at [11, 252] on button "button" at bounding box center [9, 249] width 15 height 15
click at [44, 251] on button "button" at bounding box center [42, 249] width 15 height 15
click at [129, 30] on button "undo Undo Undo" at bounding box center [114, 25] width 28 height 12
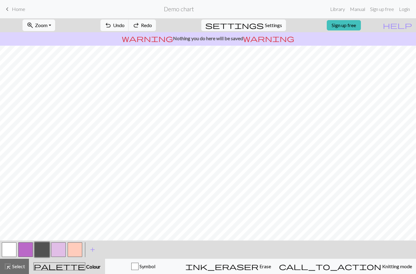
click at [125, 28] on span "Undo" at bounding box center [119, 25] width 12 height 6
click at [125, 27] on span "Undo" at bounding box center [119, 25] width 12 height 6
click at [9, 251] on button "button" at bounding box center [9, 249] width 15 height 15
click at [49, 247] on button "button" at bounding box center [42, 249] width 15 height 15
